Goal: Information Seeking & Learning: Learn about a topic

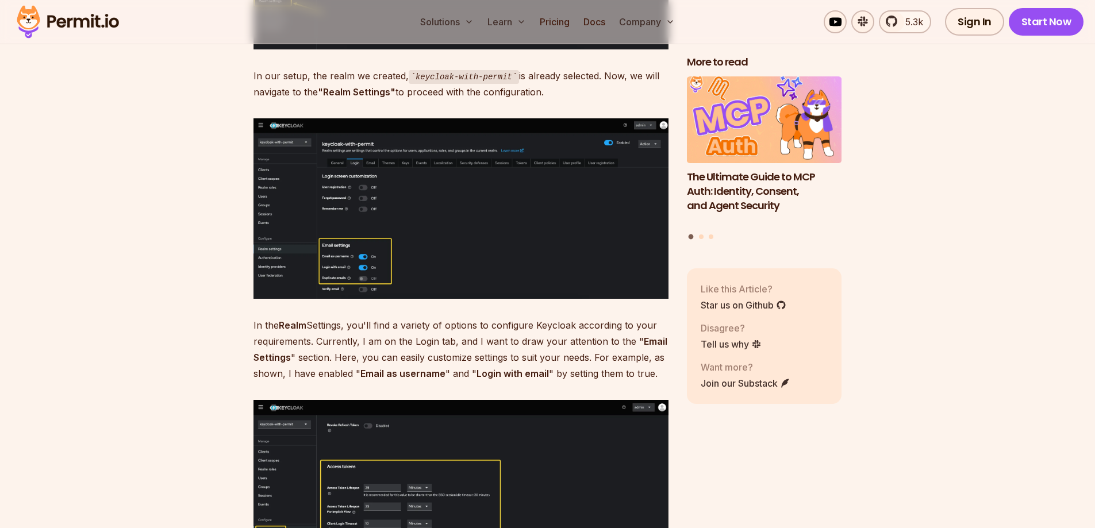
scroll to position [4021, 0]
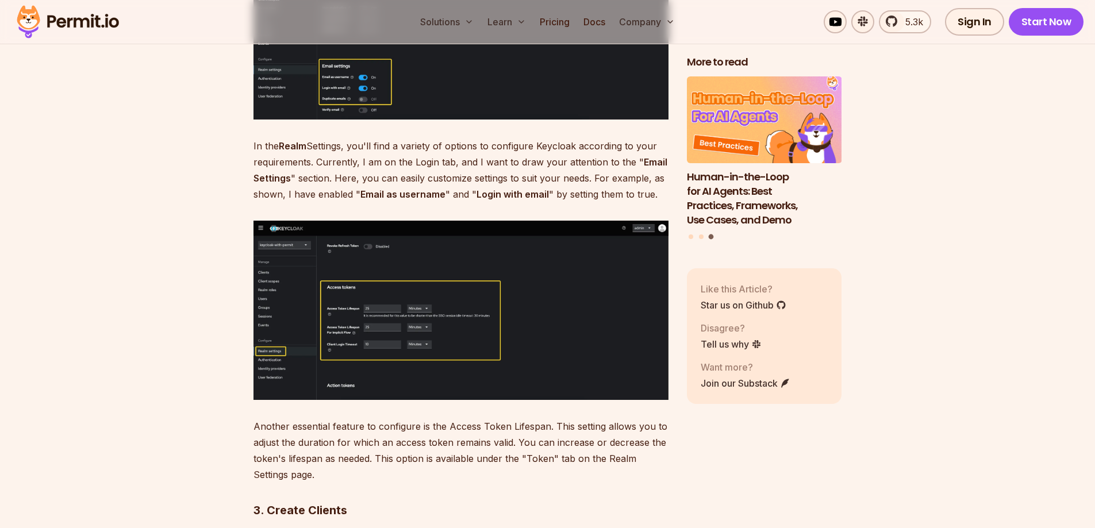
click at [288, 323] on img at bounding box center [460, 310] width 415 height 179
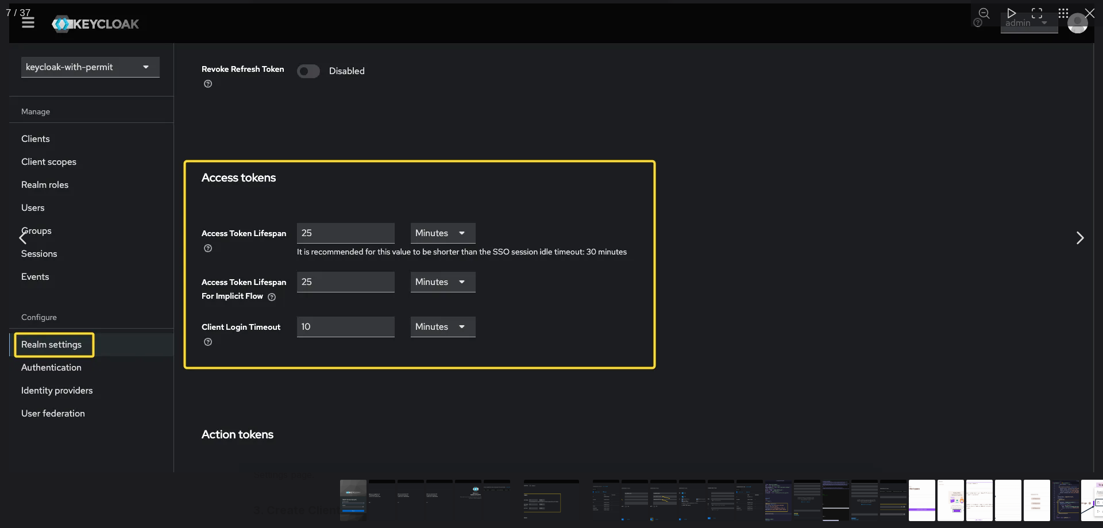
click at [371, 509] on button "Go to slide #2" at bounding box center [382, 500] width 55 height 41
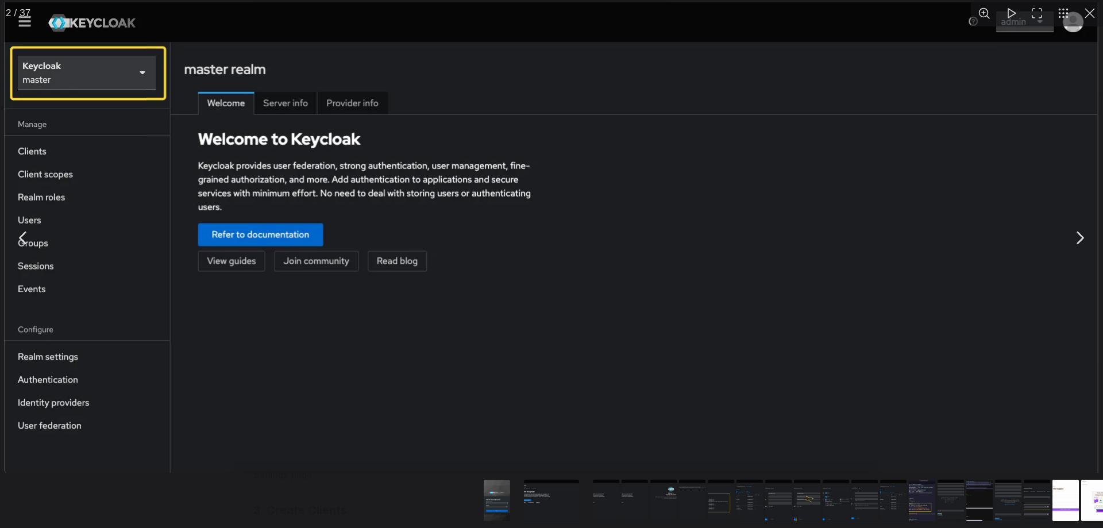
click at [1092, 9] on button "You can close this modal content with the ESC key" at bounding box center [1090, 13] width 26 height 26
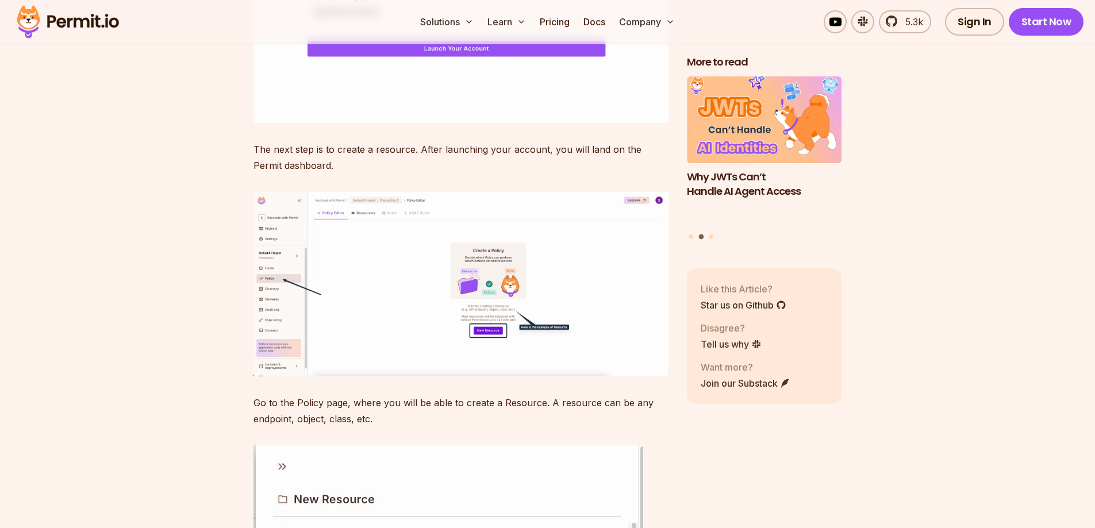
scroll to position [8733, 0]
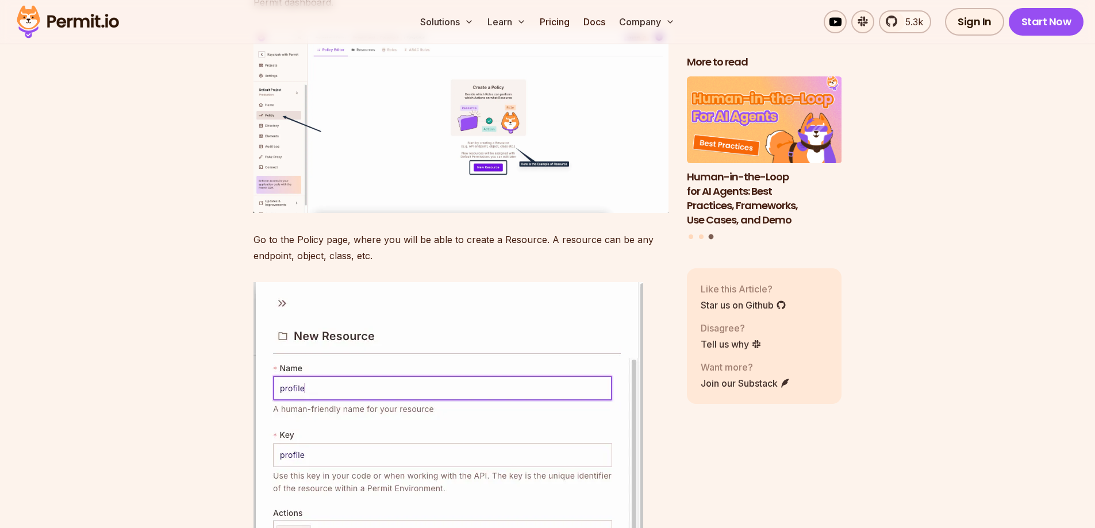
click at [337, 208] on img at bounding box center [460, 121] width 415 height 184
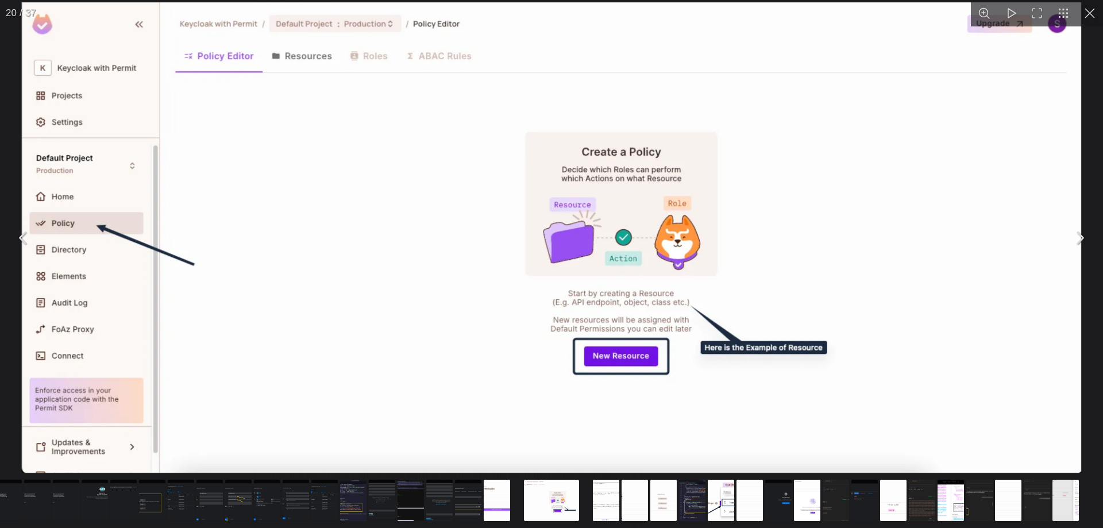
click at [1084, 9] on button "You can close this modal content with the ESC key" at bounding box center [1090, 13] width 26 height 26
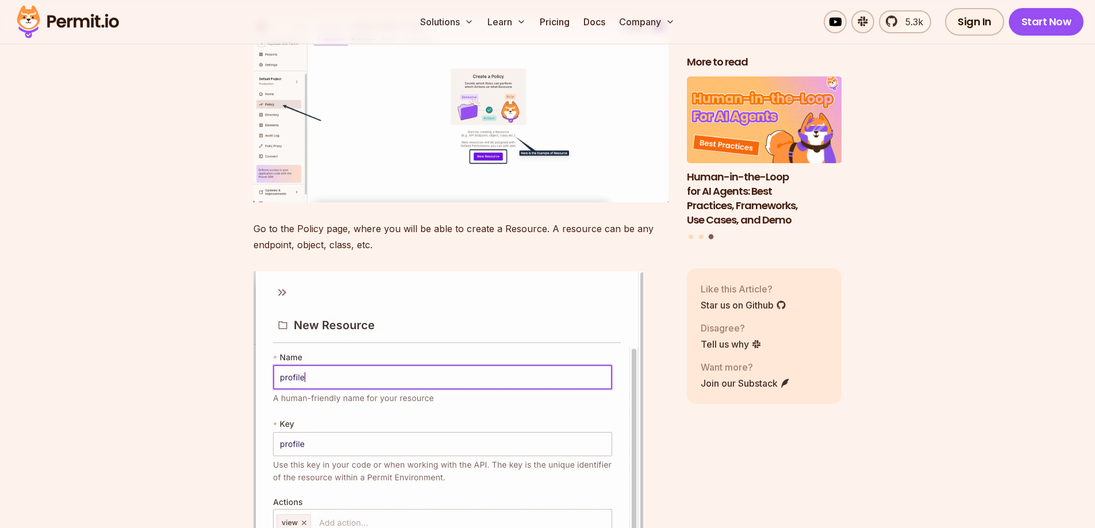
scroll to position [8733, 0]
